Goal: Obtain resource: Obtain resource

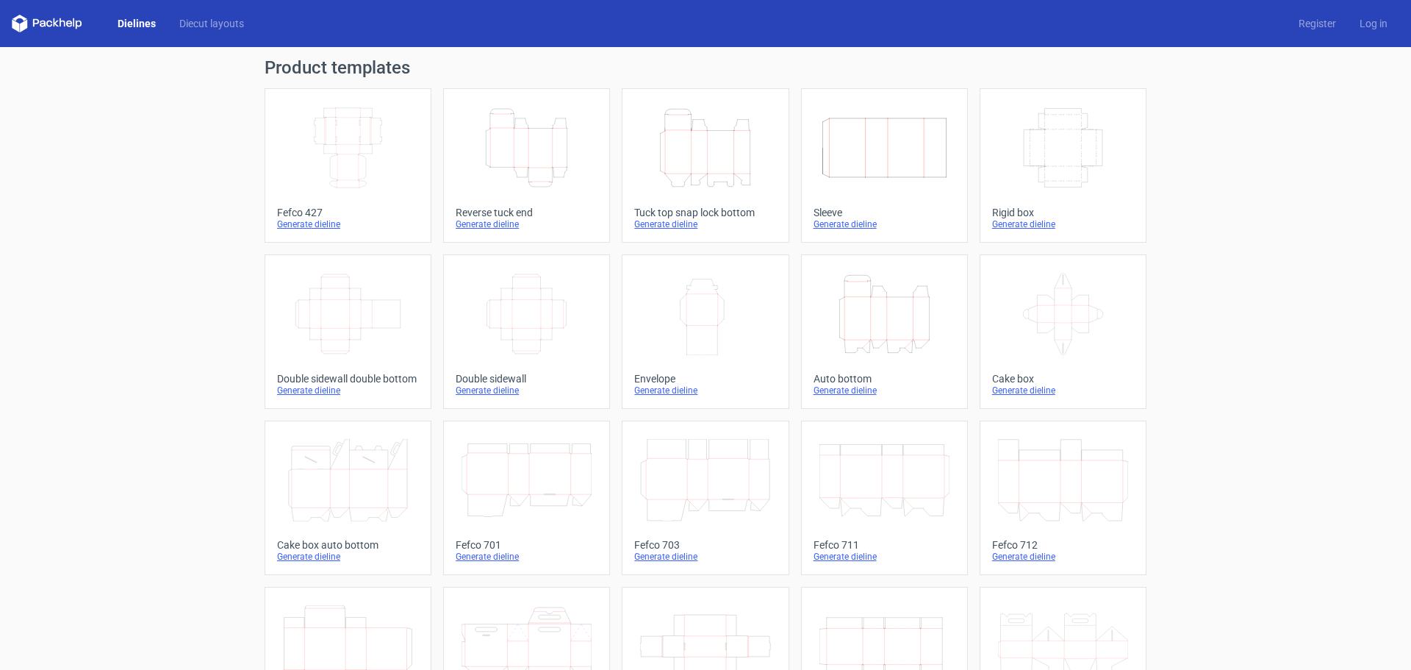
click at [692, 165] on icon "Height Depth Width" at bounding box center [705, 148] width 130 height 82
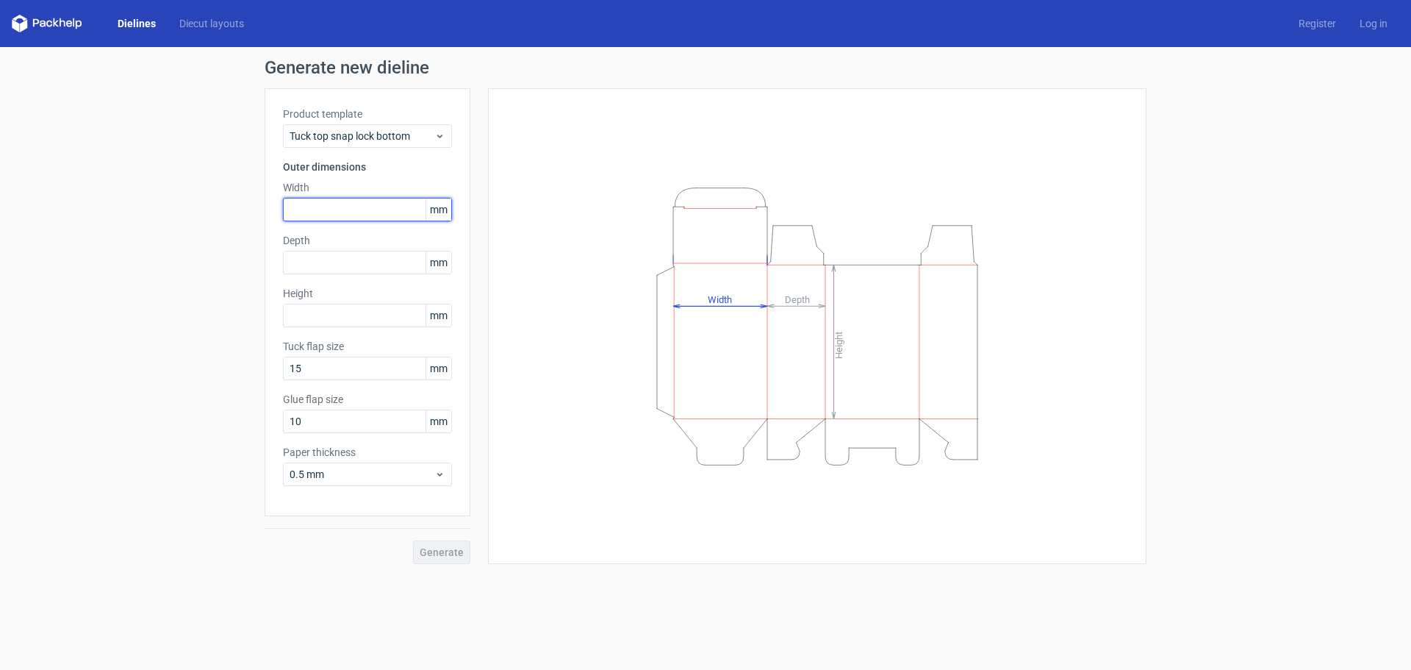
click at [351, 210] on input "text" at bounding box center [367, 210] width 169 height 24
type input "100"
click at [350, 255] on input "text" at bounding box center [367, 263] width 169 height 24
type input "90"
click at [315, 307] on input "text" at bounding box center [367, 316] width 169 height 24
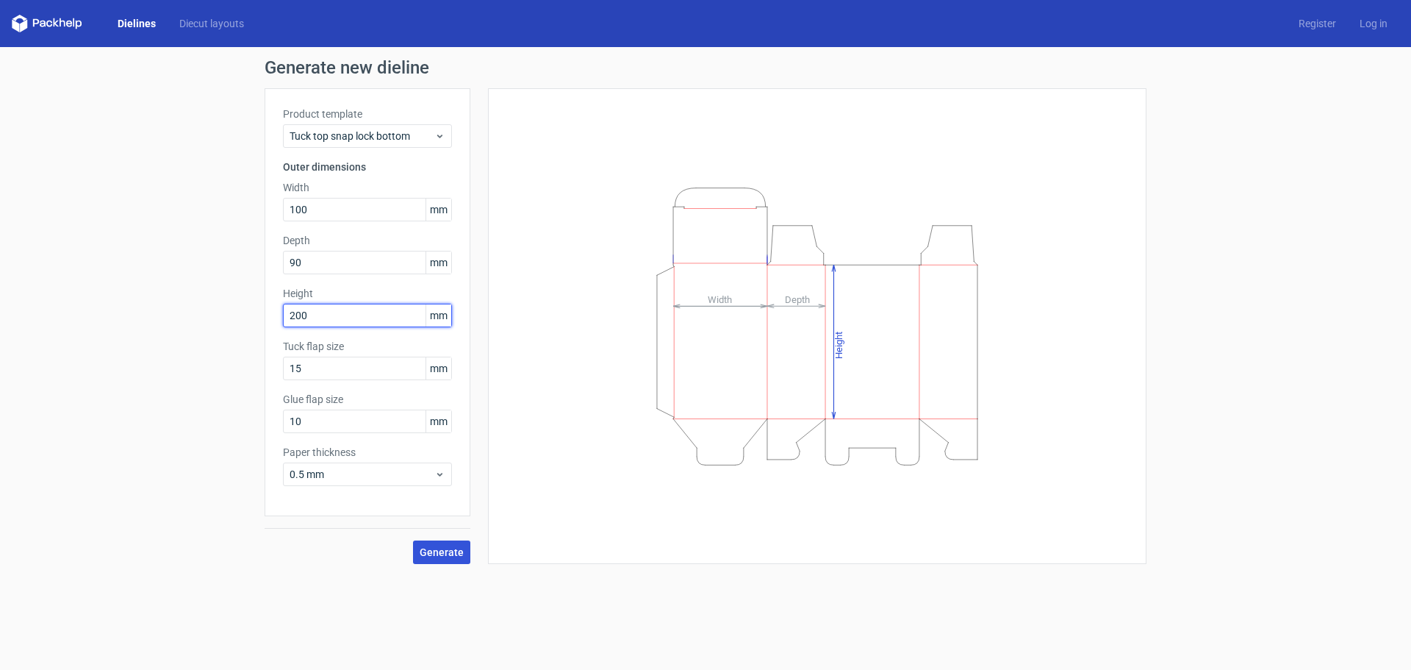
type input "200"
click at [447, 547] on span "Generate" at bounding box center [442, 552] width 44 height 10
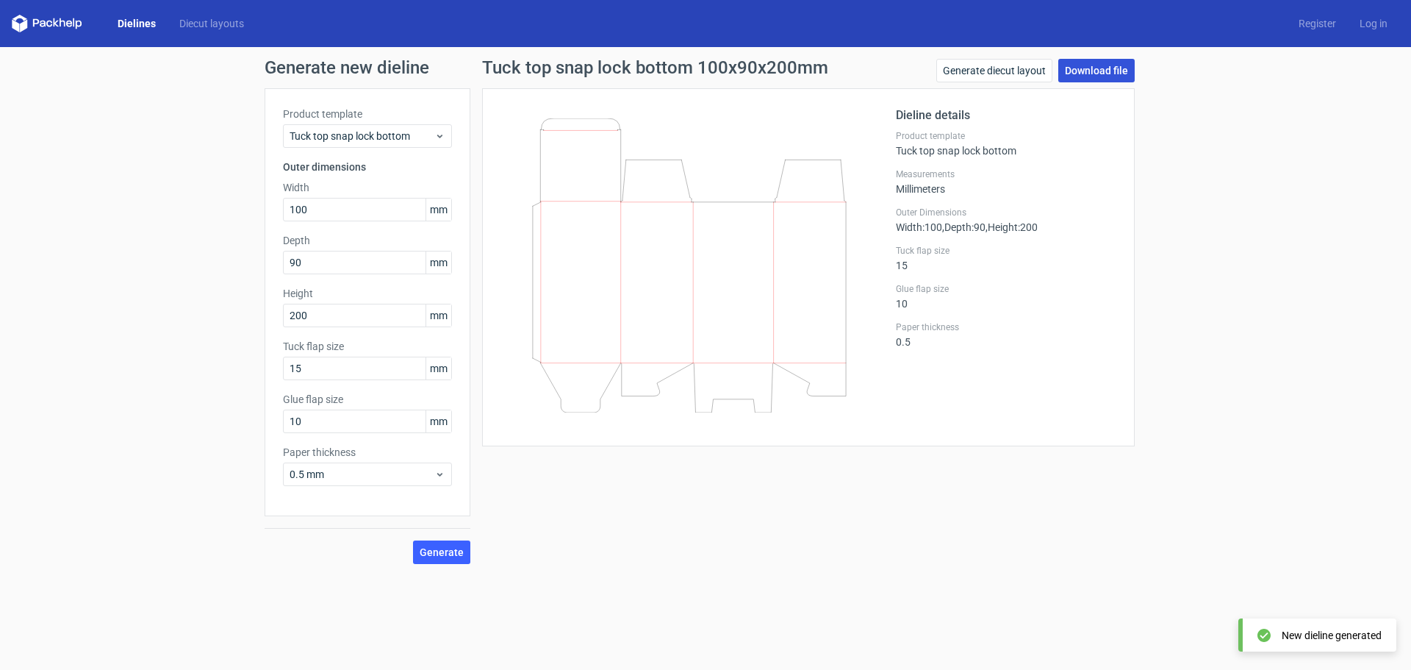
click at [1105, 73] on link "Download file" at bounding box center [1096, 71] width 76 height 24
click at [1019, 71] on link "Generate diecut layout" at bounding box center [994, 71] width 116 height 24
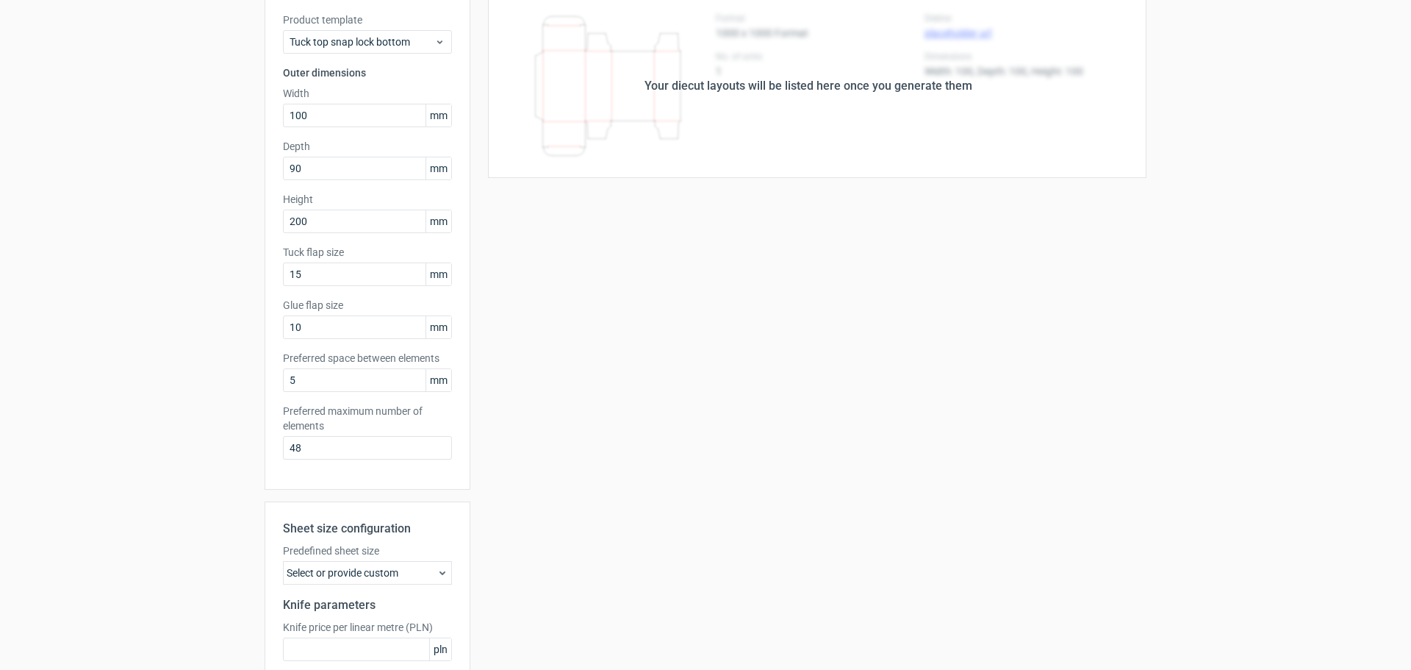
scroll to position [228, 0]
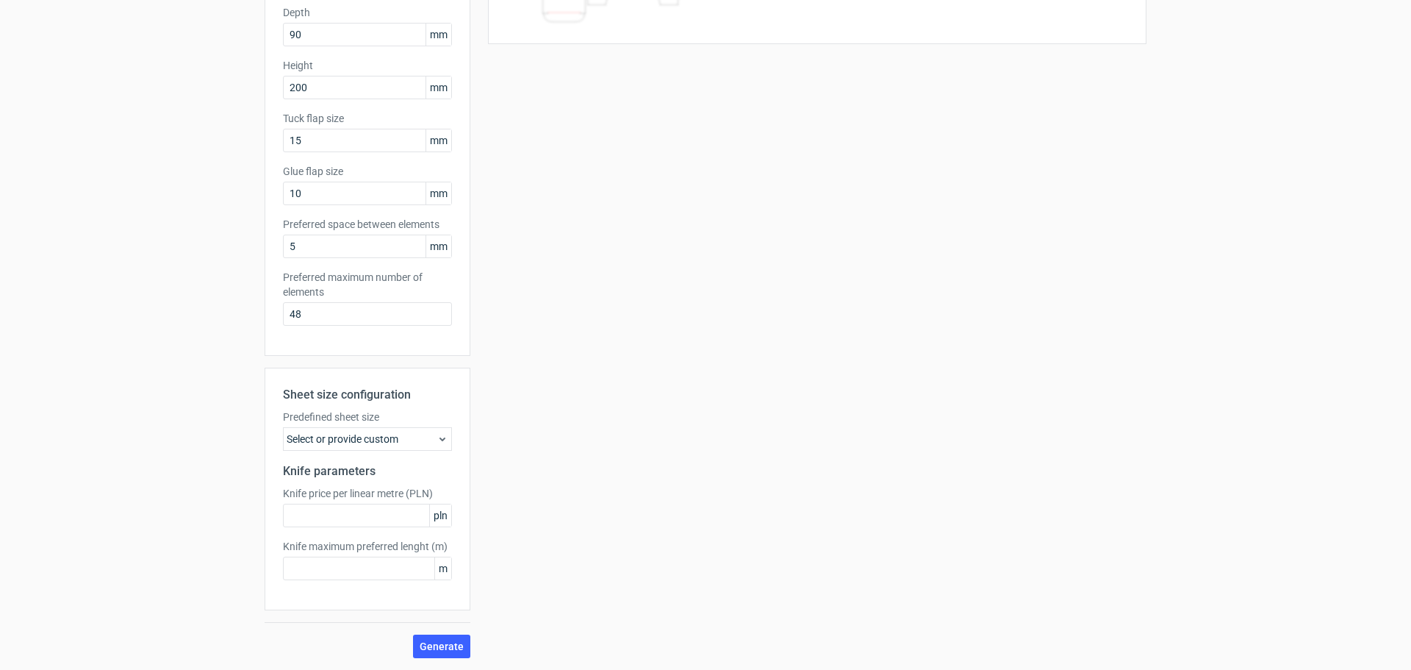
click at [405, 432] on div "Select or provide custom" at bounding box center [367, 439] width 169 height 24
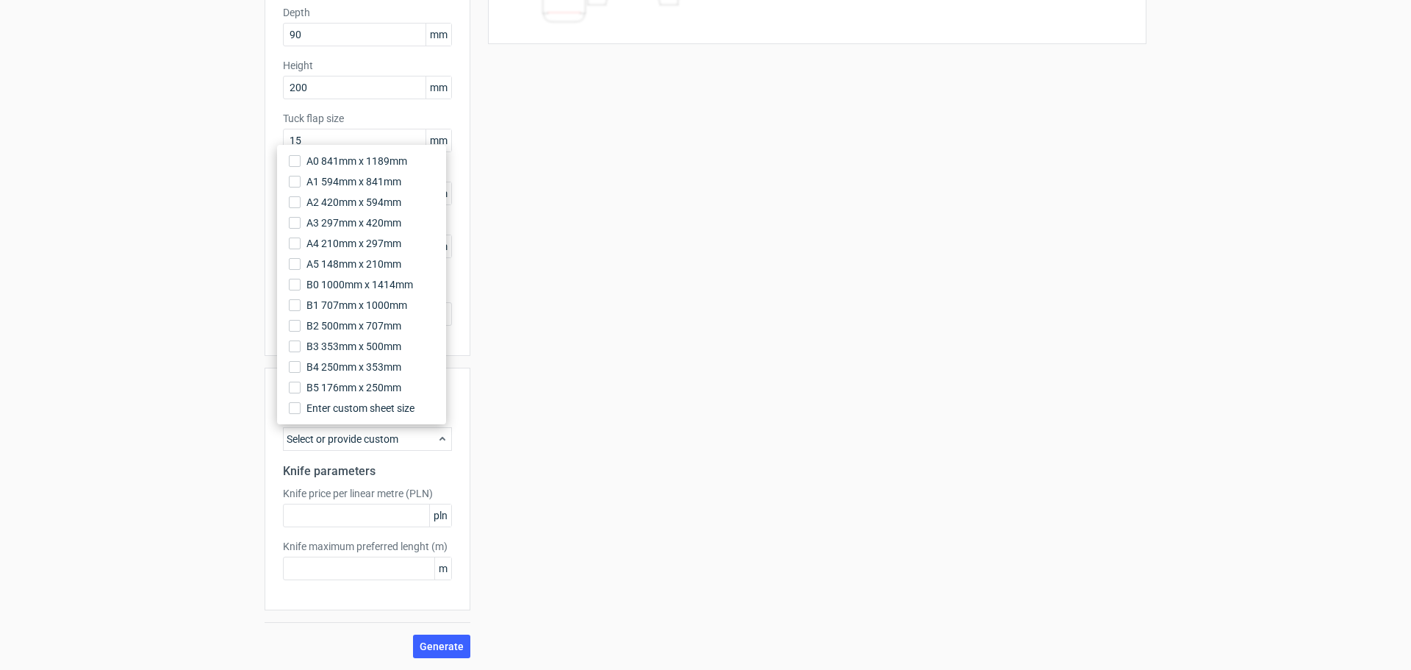
click at [664, 372] on div "Your diecut layouts will be listed here once you generate them Height Depth Wid…" at bounding box center [808, 258] width 676 height 797
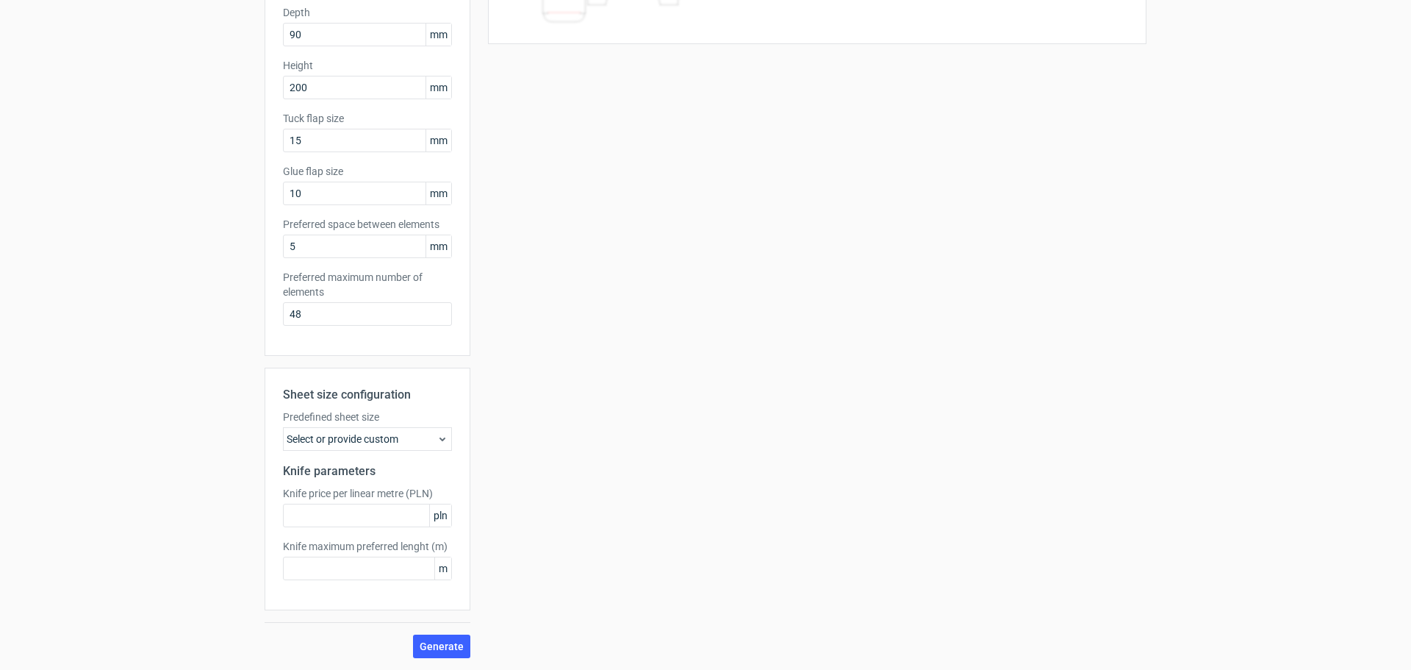
scroll to position [0, 0]
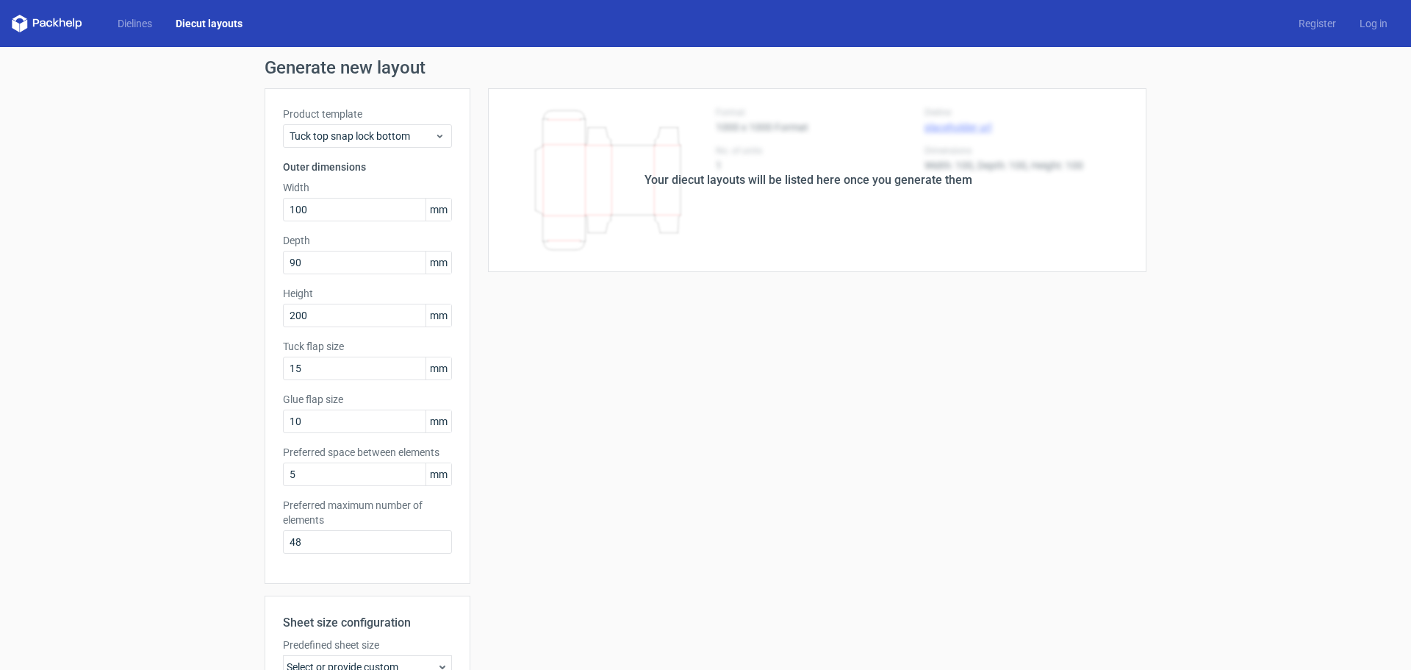
click at [693, 140] on div "Your diecut layouts will be listed here once you generate them" at bounding box center [808, 180] width 676 height 184
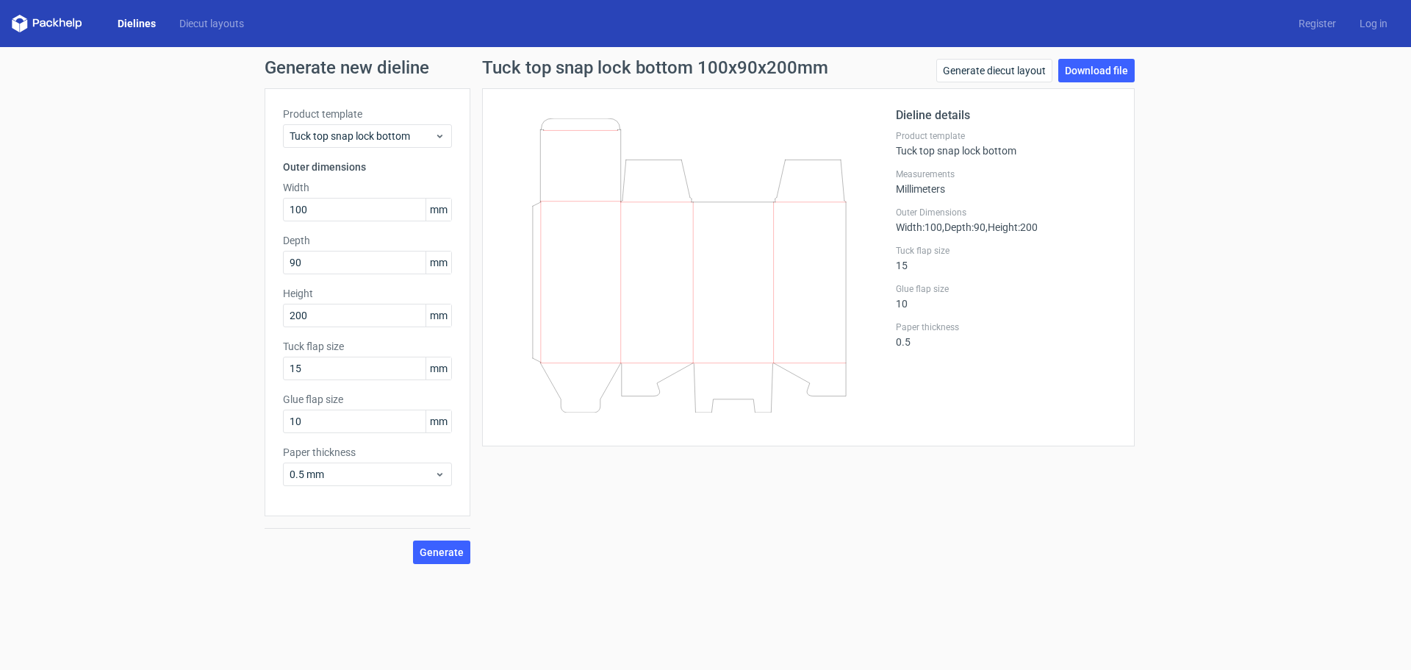
click at [650, 198] on icon at bounding box center [689, 265] width 354 height 294
click at [651, 206] on icon at bounding box center [689, 265] width 354 height 294
click at [573, 171] on icon at bounding box center [689, 265] width 354 height 294
